Goal: Book appointment/travel/reservation

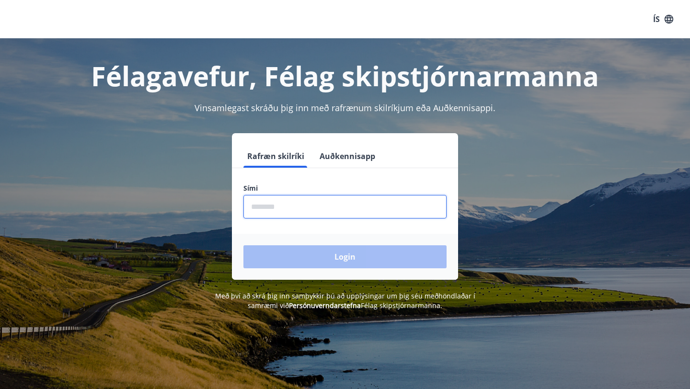
click at [287, 206] on input "phone" at bounding box center [344, 206] width 203 height 23
type input "********"
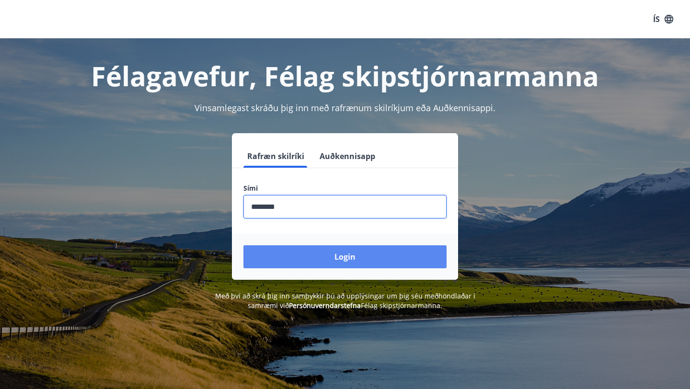
click at [334, 258] on button "Login" at bounding box center [344, 256] width 203 height 23
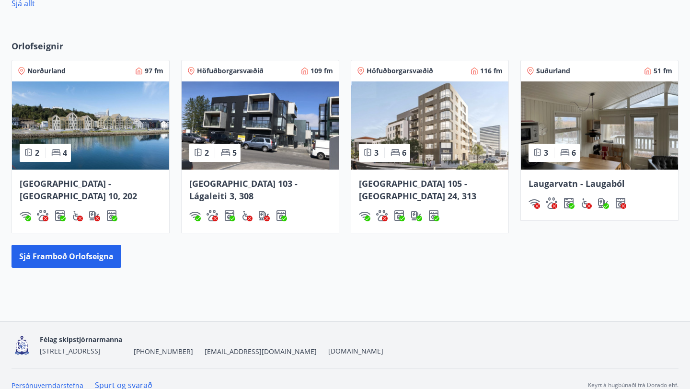
scroll to position [494, 0]
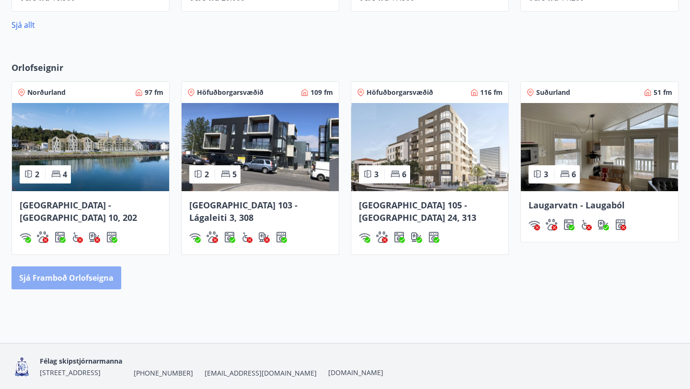
click at [103, 270] on button "Sjá framboð orlofseigna" at bounding box center [66, 277] width 110 height 23
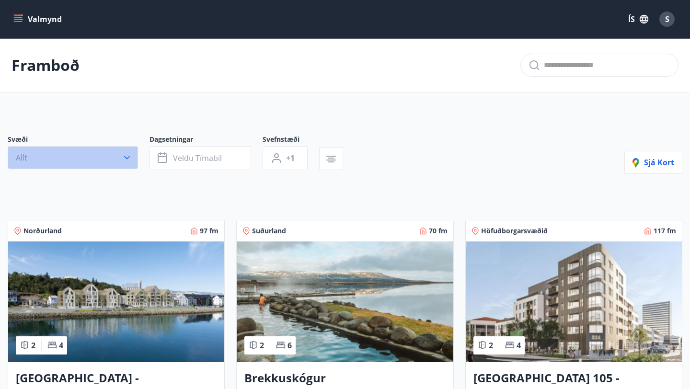
click at [129, 159] on icon "button" at bounding box center [127, 158] width 10 height 10
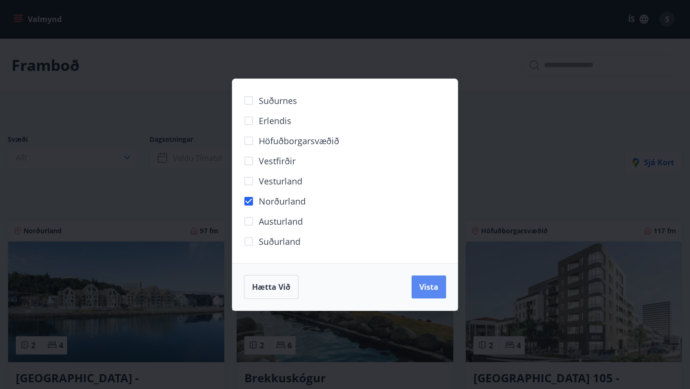
click at [430, 290] on span "Vista" at bounding box center [428, 287] width 19 height 11
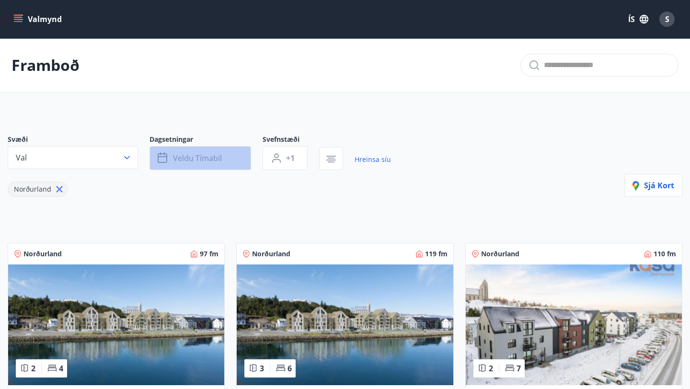
click at [174, 157] on span "Veldu tímabil" at bounding box center [197, 158] width 49 height 11
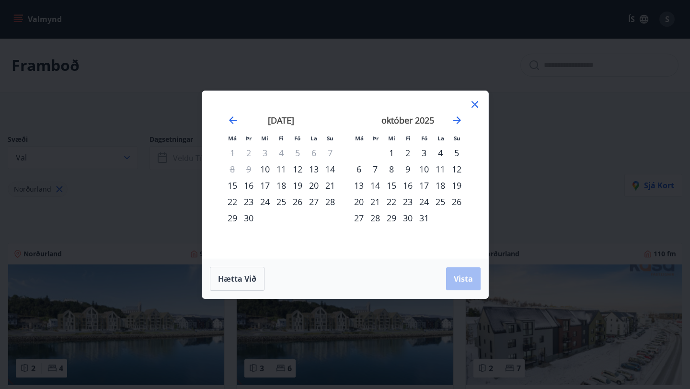
click at [408, 181] on div "16" at bounding box center [407, 185] width 16 height 16
click at [453, 185] on div "19" at bounding box center [456, 185] width 16 height 16
click at [463, 274] on span "Vista" at bounding box center [463, 279] width 19 height 11
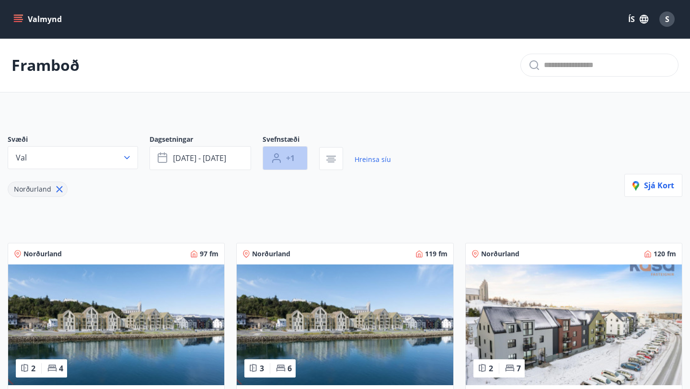
click at [296, 164] on button "+1" at bounding box center [284, 158] width 45 height 24
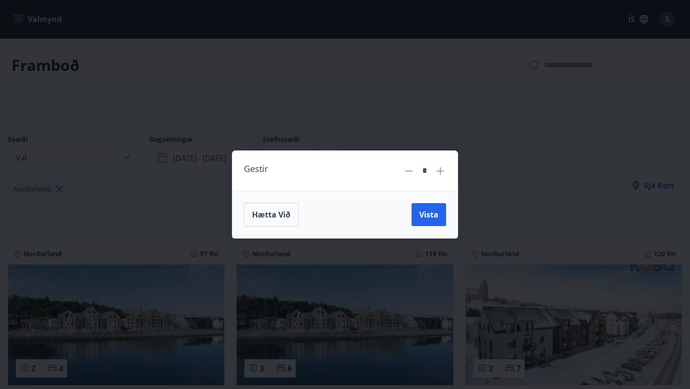
click at [436, 175] on icon at bounding box center [439, 170] width 11 height 11
type input "*"
click at [428, 212] on span "Vista" at bounding box center [428, 214] width 19 height 11
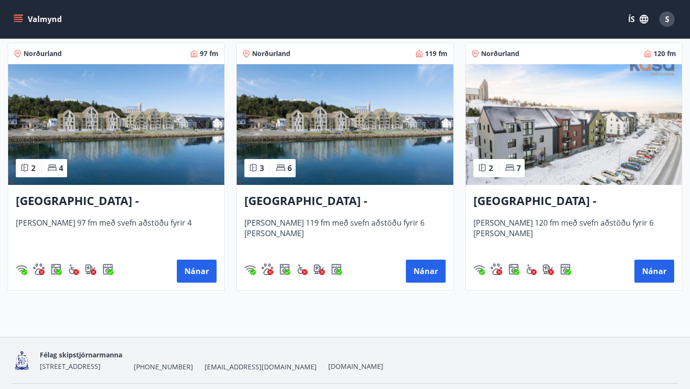
scroll to position [190, 0]
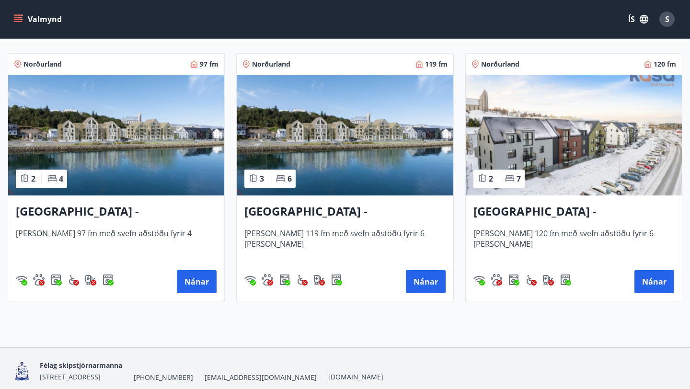
click at [349, 212] on h3 "Akureyri - Austurbrú 10, 101" at bounding box center [344, 211] width 201 height 17
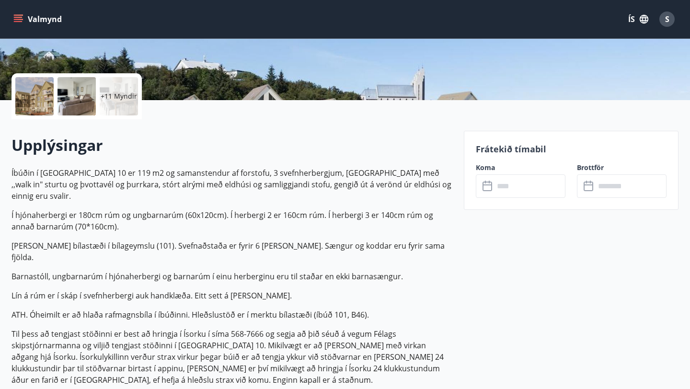
scroll to position [189, 0]
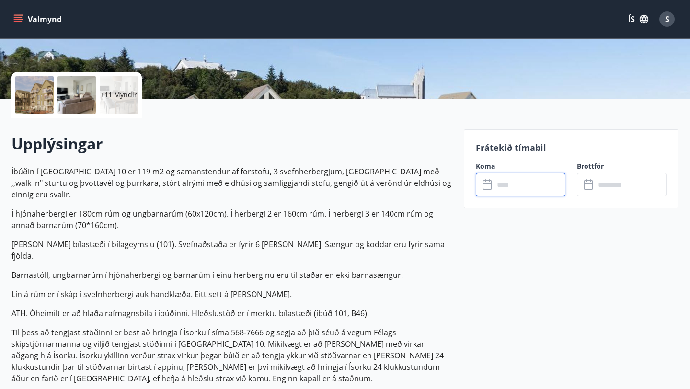
click at [542, 190] on input "text" at bounding box center [529, 184] width 71 height 23
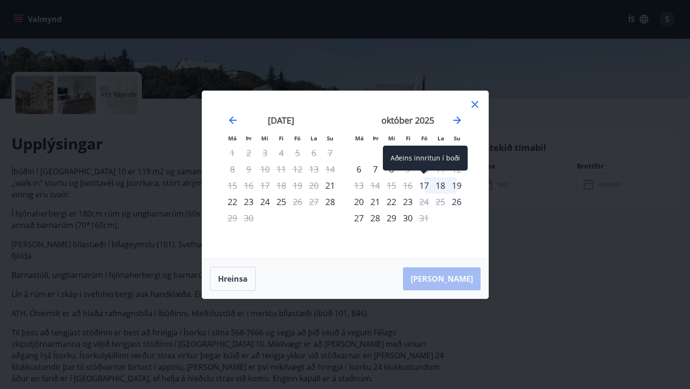
click at [426, 188] on div "17" at bounding box center [424, 185] width 16 height 16
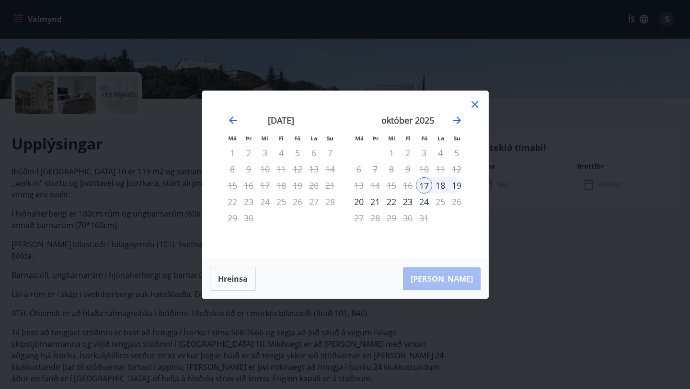
click at [516, 267] on div "Má Þr Mi Fi Fö La Su Má Þr Mi Fi Fö La Su ágúst 2025 1 2 3 4 5 6 7 8 9 10 11 12…" at bounding box center [345, 194] width 690 height 389
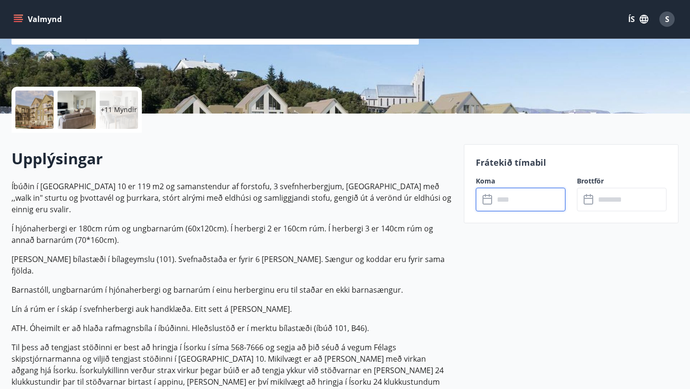
scroll to position [181, 0]
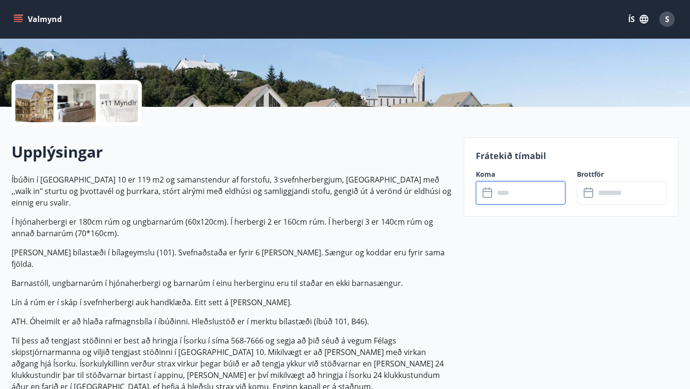
click at [526, 198] on input "text" at bounding box center [529, 192] width 71 height 23
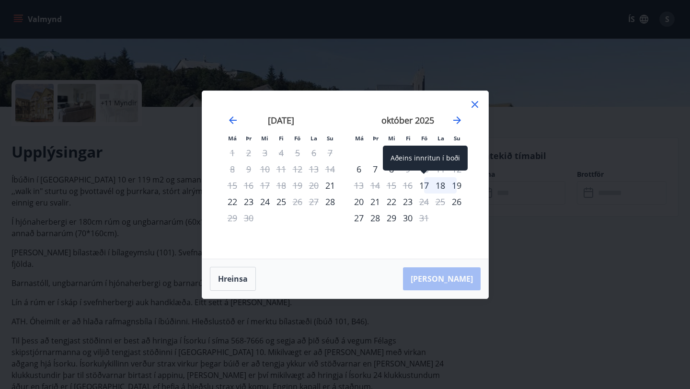
click at [428, 190] on div "17" at bounding box center [424, 185] width 16 height 16
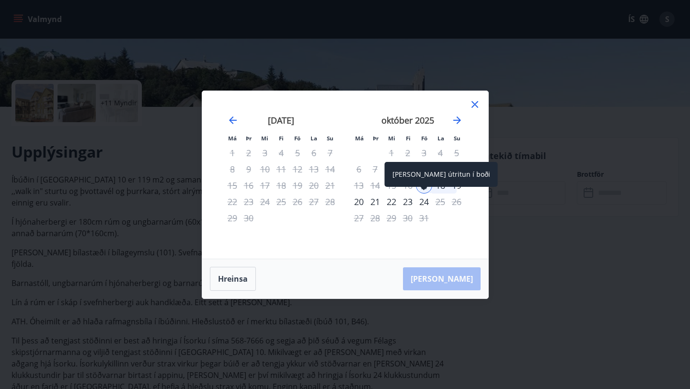
click at [423, 202] on div "24" at bounding box center [424, 202] width 16 height 16
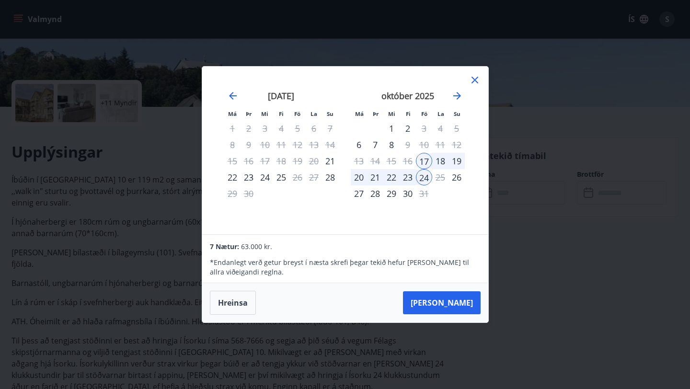
click at [407, 179] on div "23" at bounding box center [407, 177] width 16 height 16
click at [360, 177] on div "20" at bounding box center [359, 177] width 16 height 16
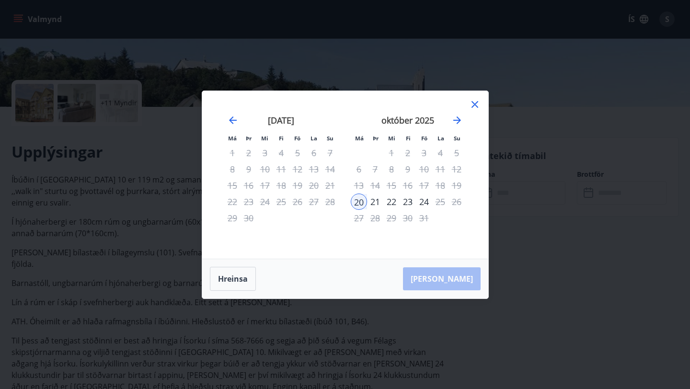
click at [426, 185] on div "17" at bounding box center [424, 185] width 16 height 16
click at [227, 282] on button "Hreinsa" at bounding box center [233, 279] width 46 height 24
click at [475, 109] on icon at bounding box center [474, 104] width 11 height 11
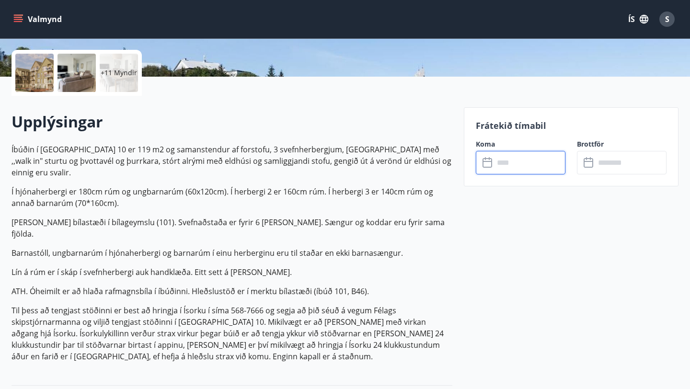
scroll to position [217, 0]
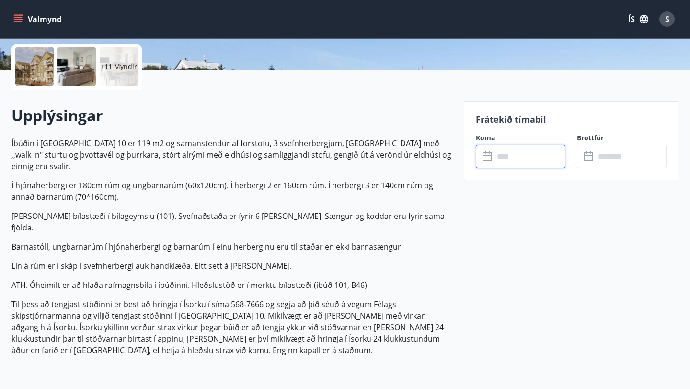
click at [518, 154] on input "text" at bounding box center [529, 156] width 71 height 23
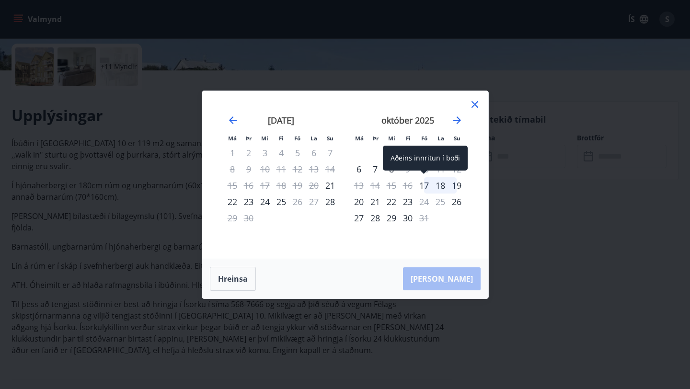
click at [428, 184] on div "17" at bounding box center [424, 185] width 16 height 16
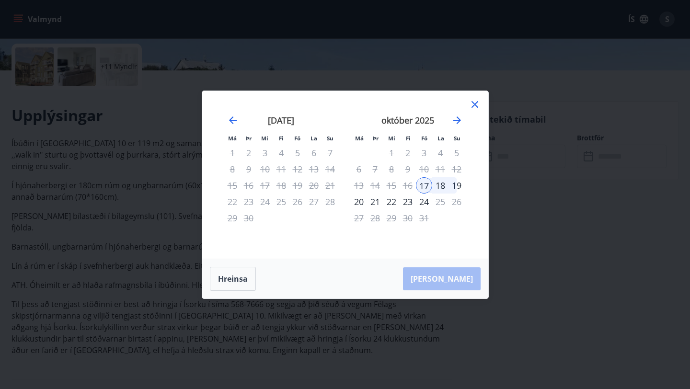
click at [357, 203] on div "20" at bounding box center [359, 202] width 16 height 16
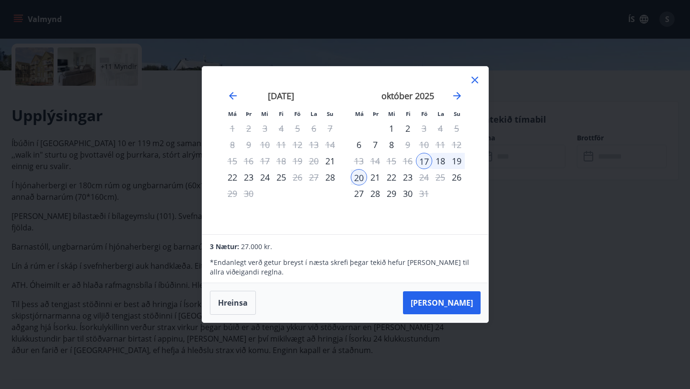
click at [476, 83] on icon at bounding box center [474, 79] width 11 height 11
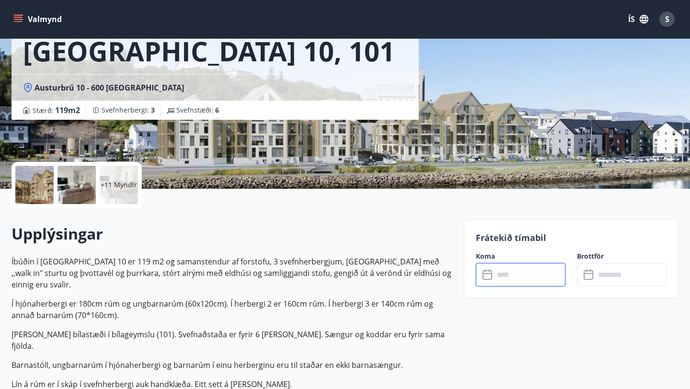
scroll to position [70, 0]
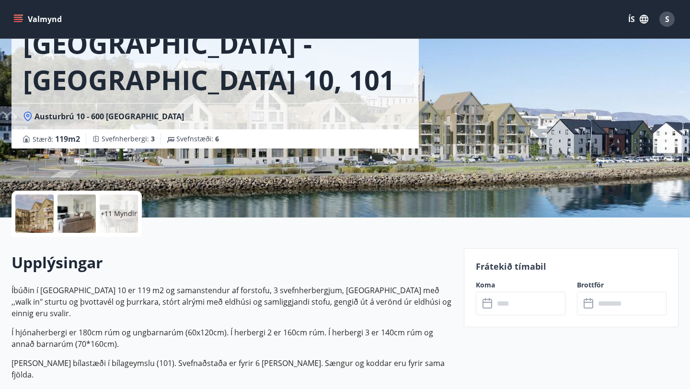
click at [43, 220] on div at bounding box center [34, 213] width 38 height 38
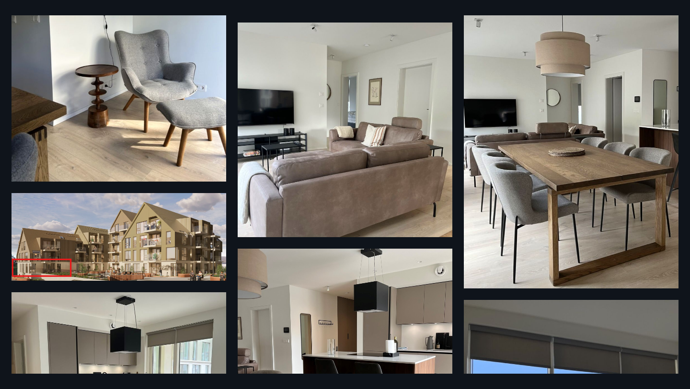
scroll to position [0, 0]
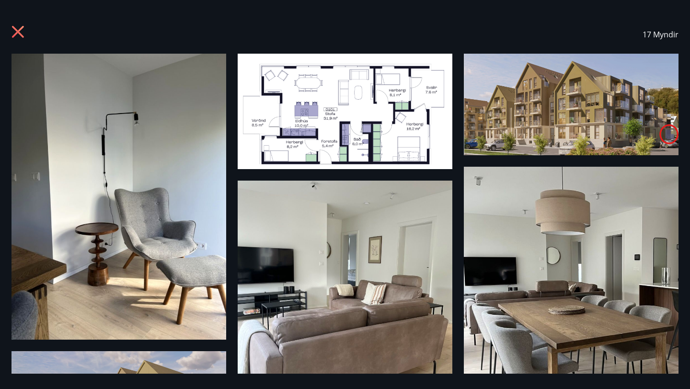
click at [18, 33] on icon at bounding box center [18, 32] width 12 height 12
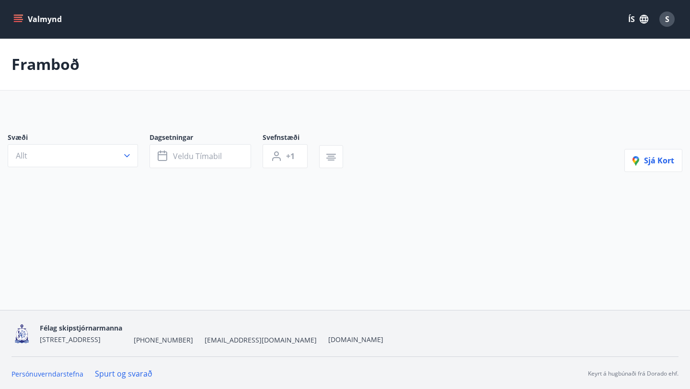
type input "*"
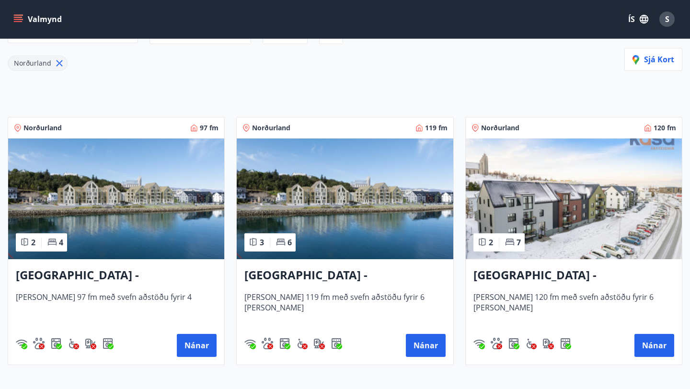
scroll to position [129, 0]
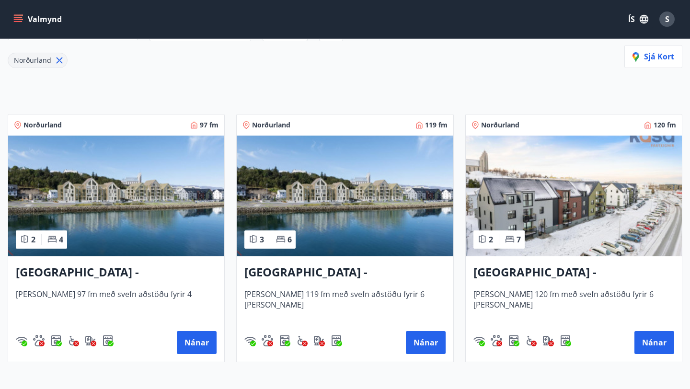
click at [555, 234] on img at bounding box center [574, 196] width 216 height 121
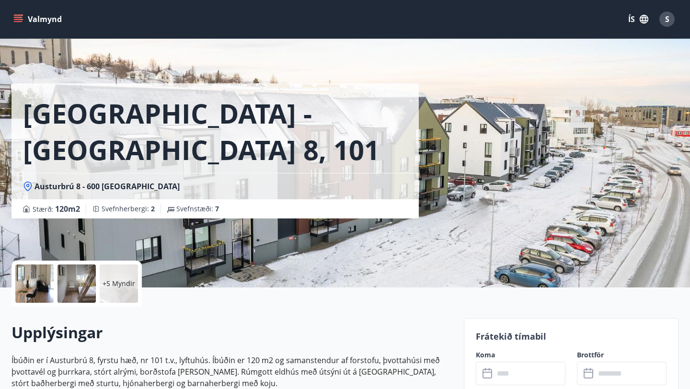
click at [35, 288] on div at bounding box center [34, 283] width 38 height 38
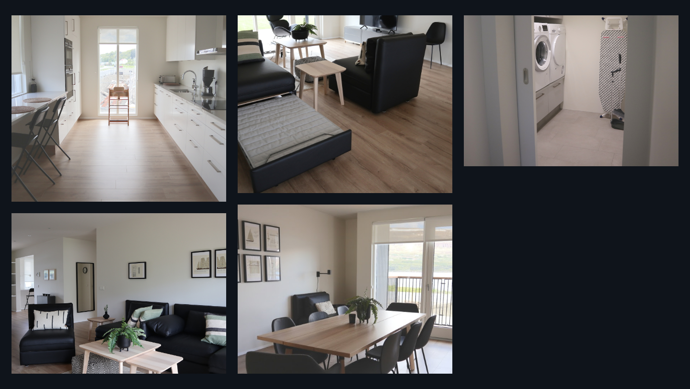
scroll to position [576, 0]
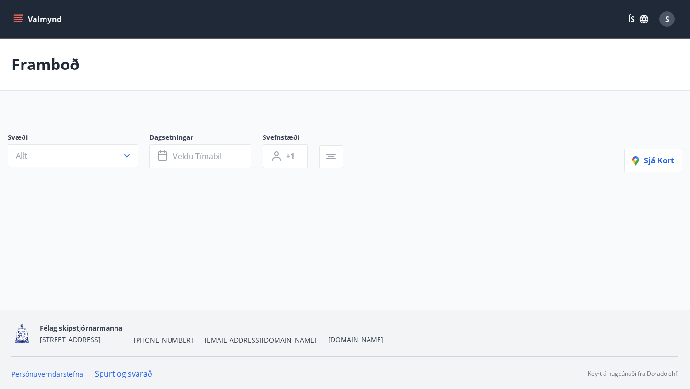
type input "*"
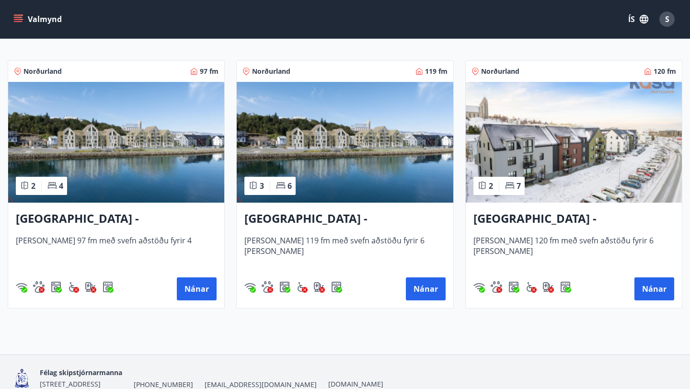
scroll to position [193, 0]
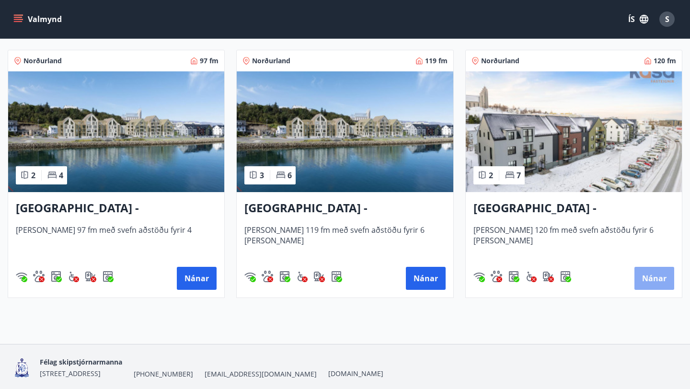
click at [639, 276] on button "Nánar" at bounding box center [654, 278] width 40 height 23
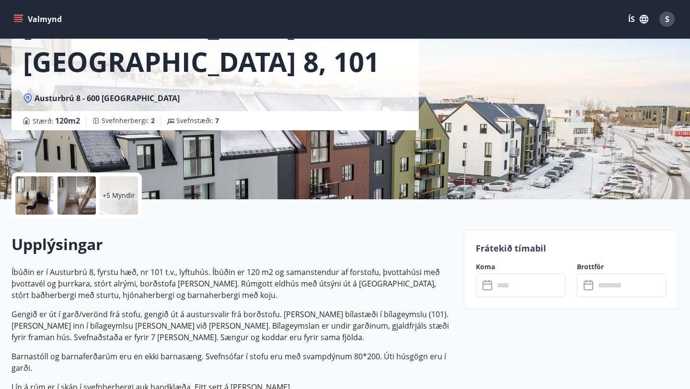
scroll to position [92, 0]
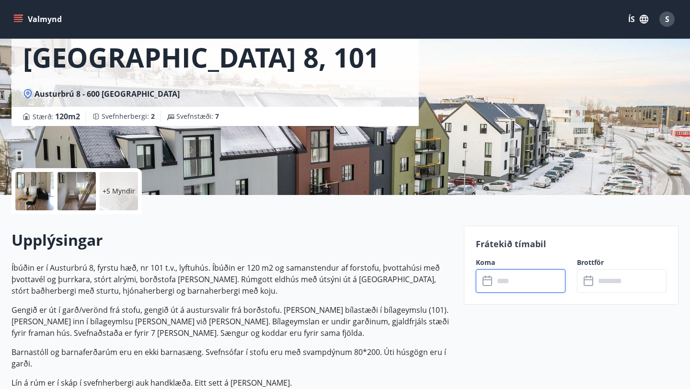
click at [522, 280] on input "text" at bounding box center [529, 280] width 71 height 23
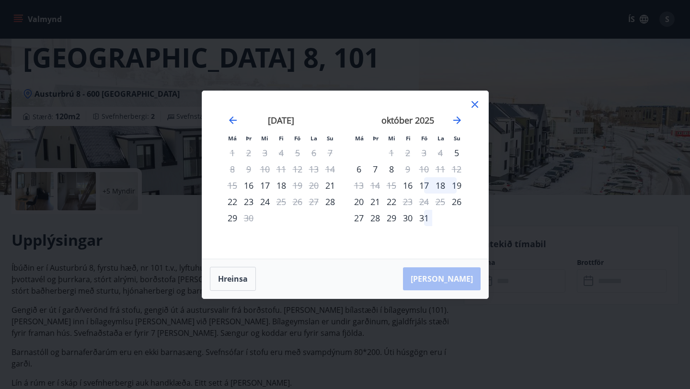
click at [426, 188] on div "17" at bounding box center [424, 185] width 16 height 16
click at [362, 205] on div "20" at bounding box center [359, 202] width 16 height 16
